Goal: Information Seeking & Learning: Learn about a topic

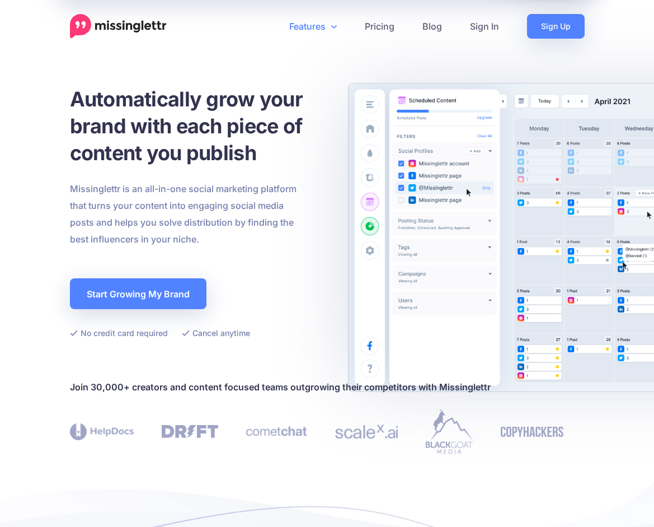
click at [318, 25] on link "Features" at bounding box center [313, 26] width 76 height 25
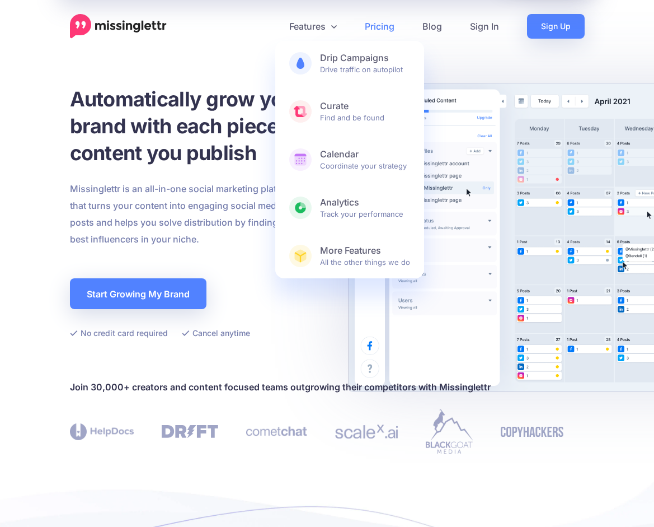
click at [387, 30] on link "Pricing" at bounding box center [380, 26] width 58 height 25
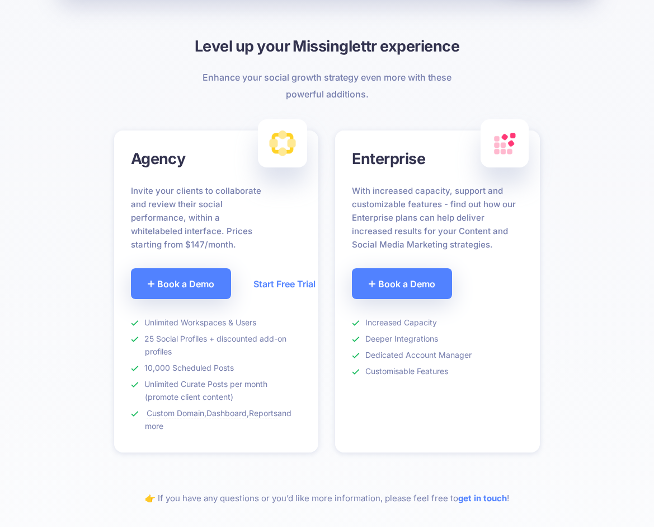
scroll to position [721, 0]
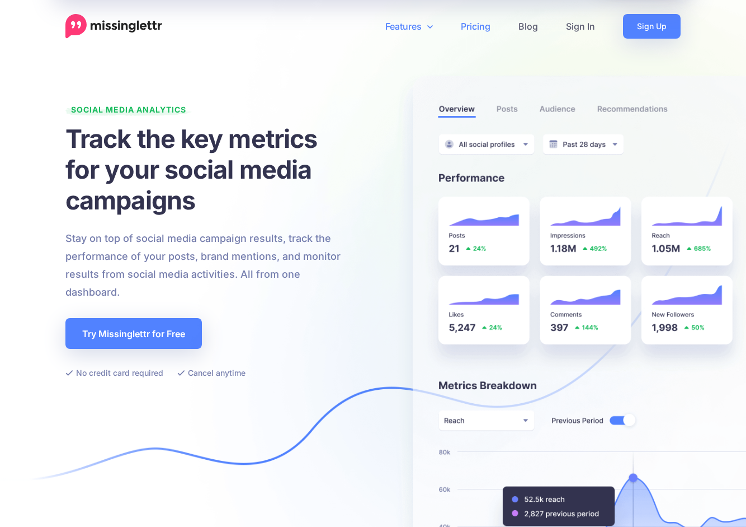
click at [477, 31] on link "Pricing" at bounding box center [476, 26] width 58 height 25
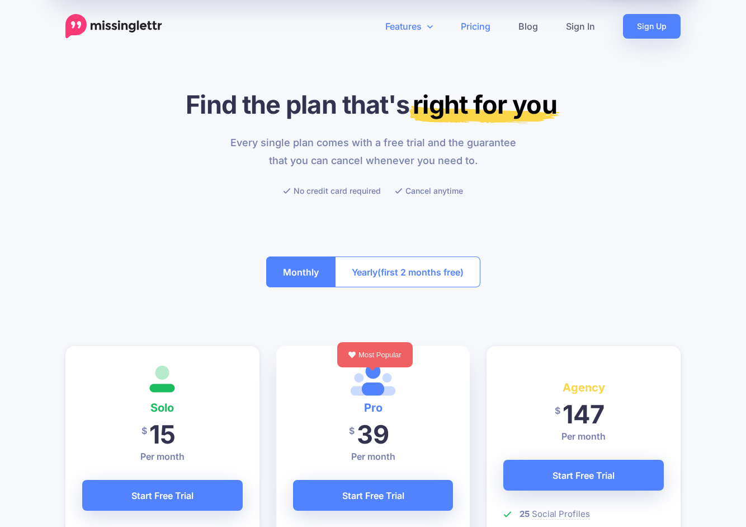
click at [424, 25] on link "Features" at bounding box center [410, 26] width 76 height 25
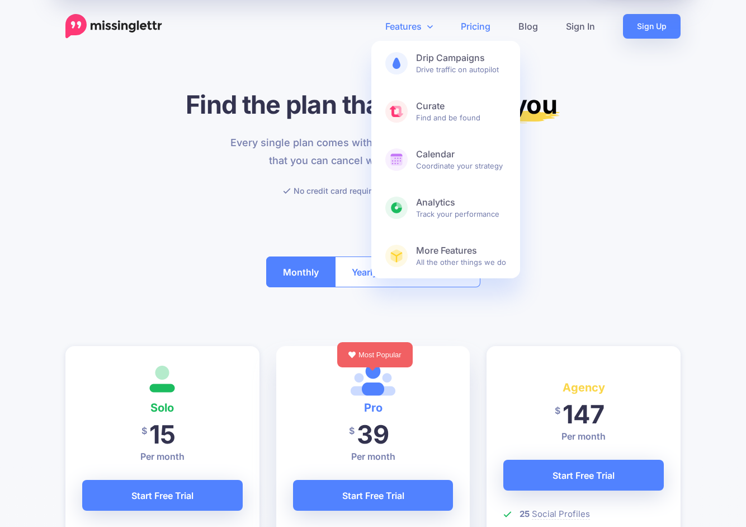
click at [424, 25] on link "Features" at bounding box center [410, 26] width 76 height 25
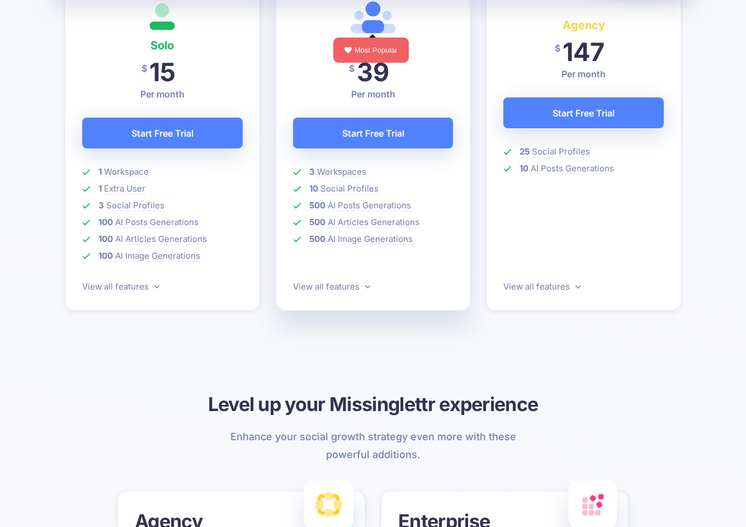
scroll to position [442, 0]
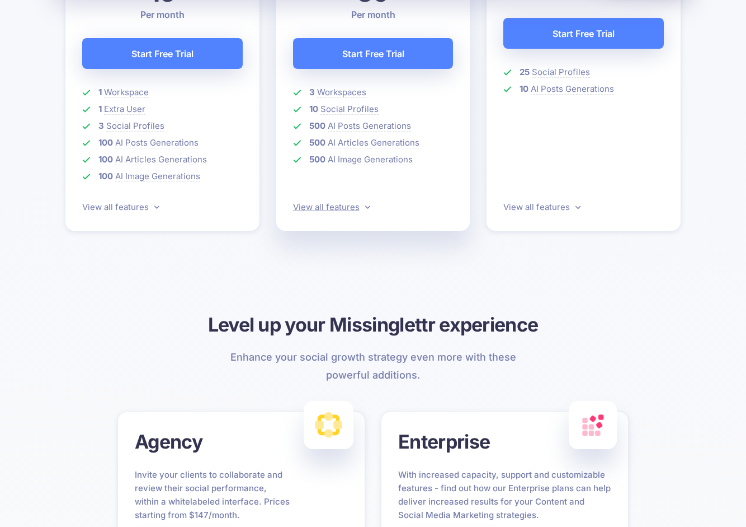
click at [349, 206] on link "View all features" at bounding box center [331, 206] width 77 height 11
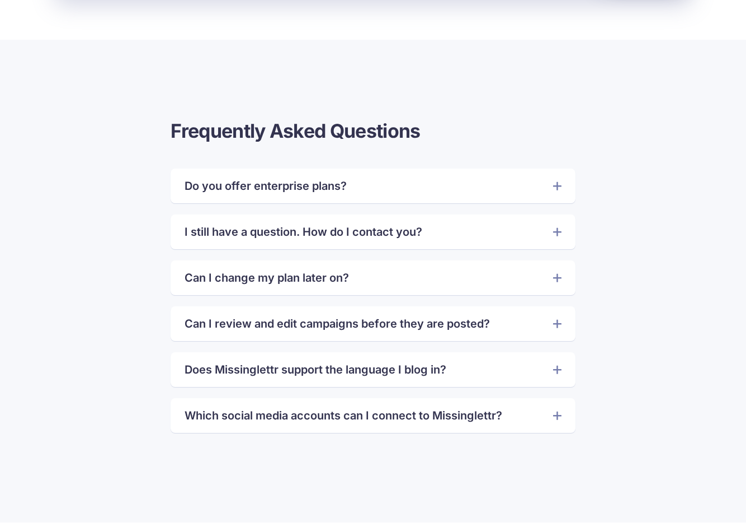
scroll to position [2394, 0]
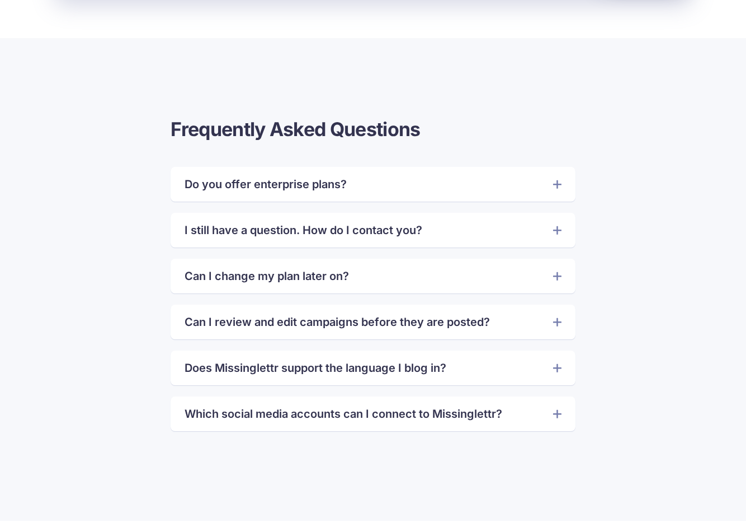
click at [363, 175] on link "Do you offer enterprise plans?" at bounding box center [373, 184] width 377 height 18
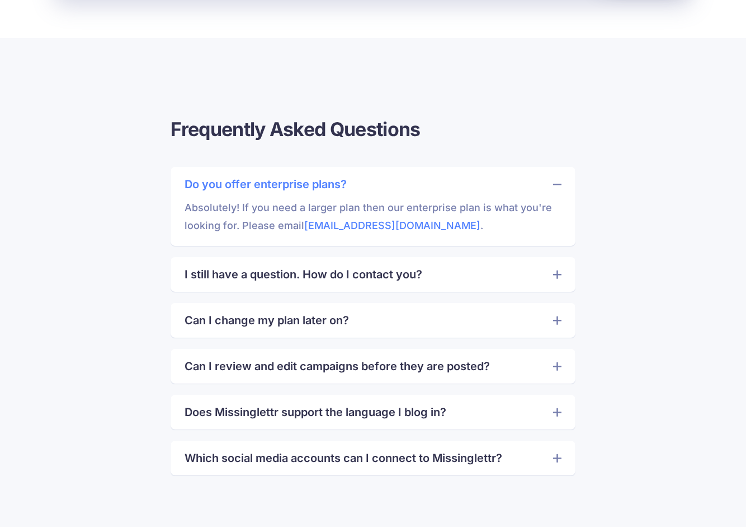
click at [363, 176] on link "Do you offer enterprise plans?" at bounding box center [373, 184] width 377 height 18
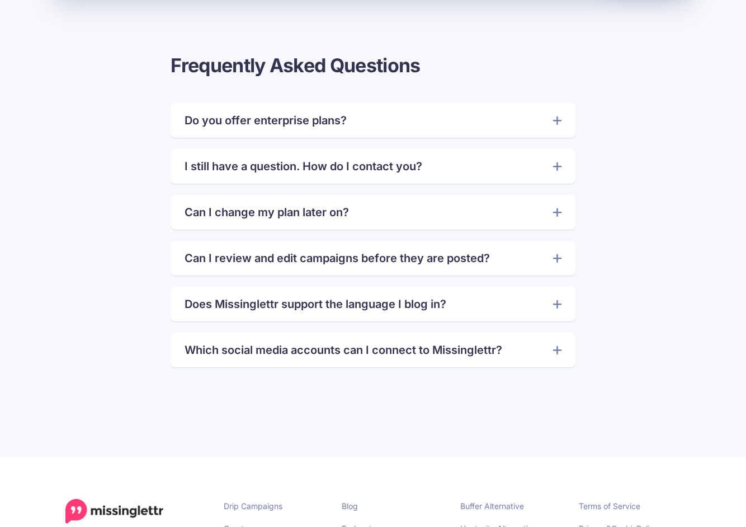
scroll to position [2598, 0]
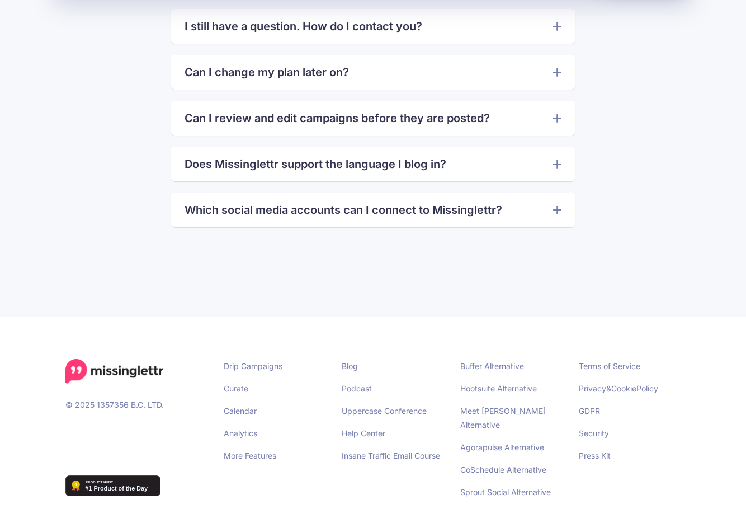
click at [410, 212] on link "Which social media accounts can I connect to Missinglettr?" at bounding box center [373, 210] width 377 height 18
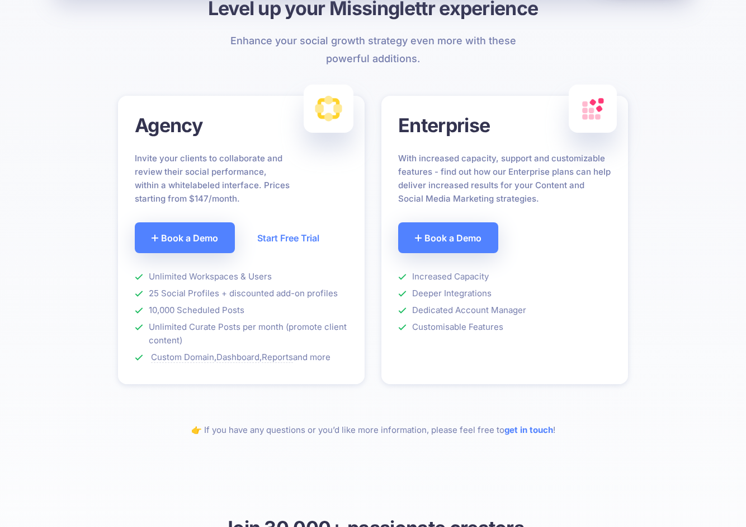
scroll to position [736, 0]
